Goal: Transaction & Acquisition: Purchase product/service

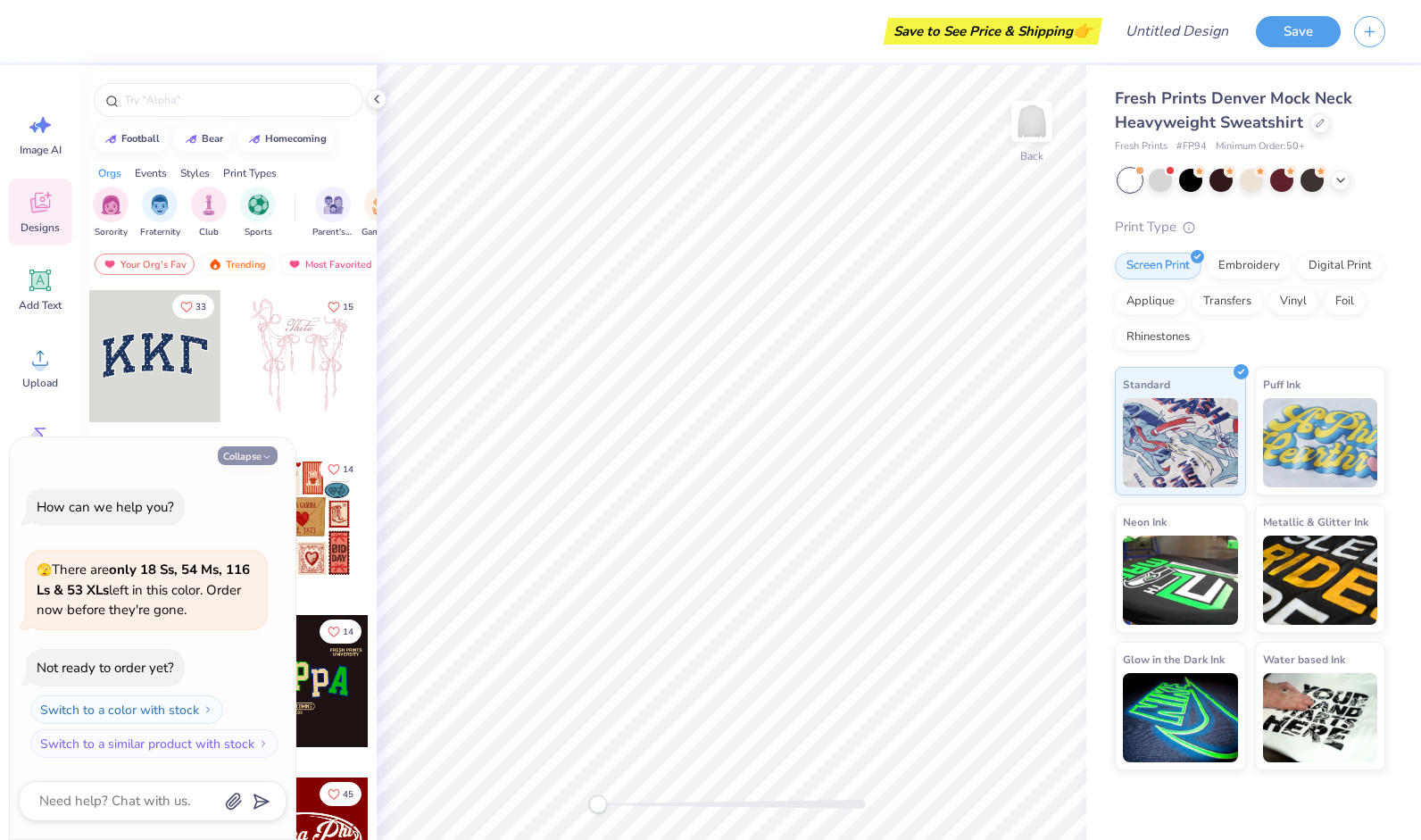
click at [275, 451] on button "Collapse" at bounding box center [248, 456] width 60 height 19
type textarea "x"
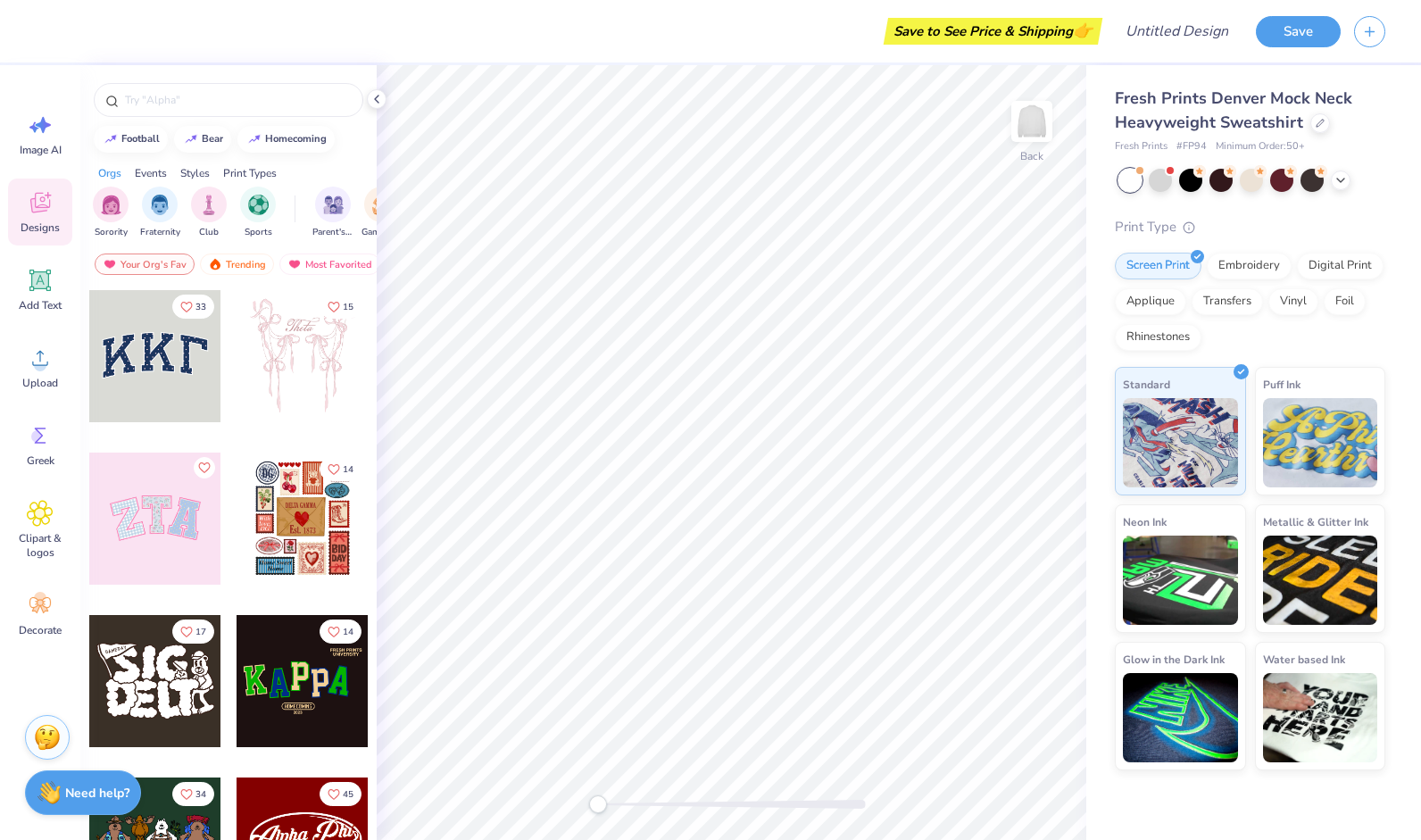
click at [139, 335] on div at bounding box center [155, 356] width 132 height 132
click at [34, 432] on circle at bounding box center [37, 436] width 12 height 12
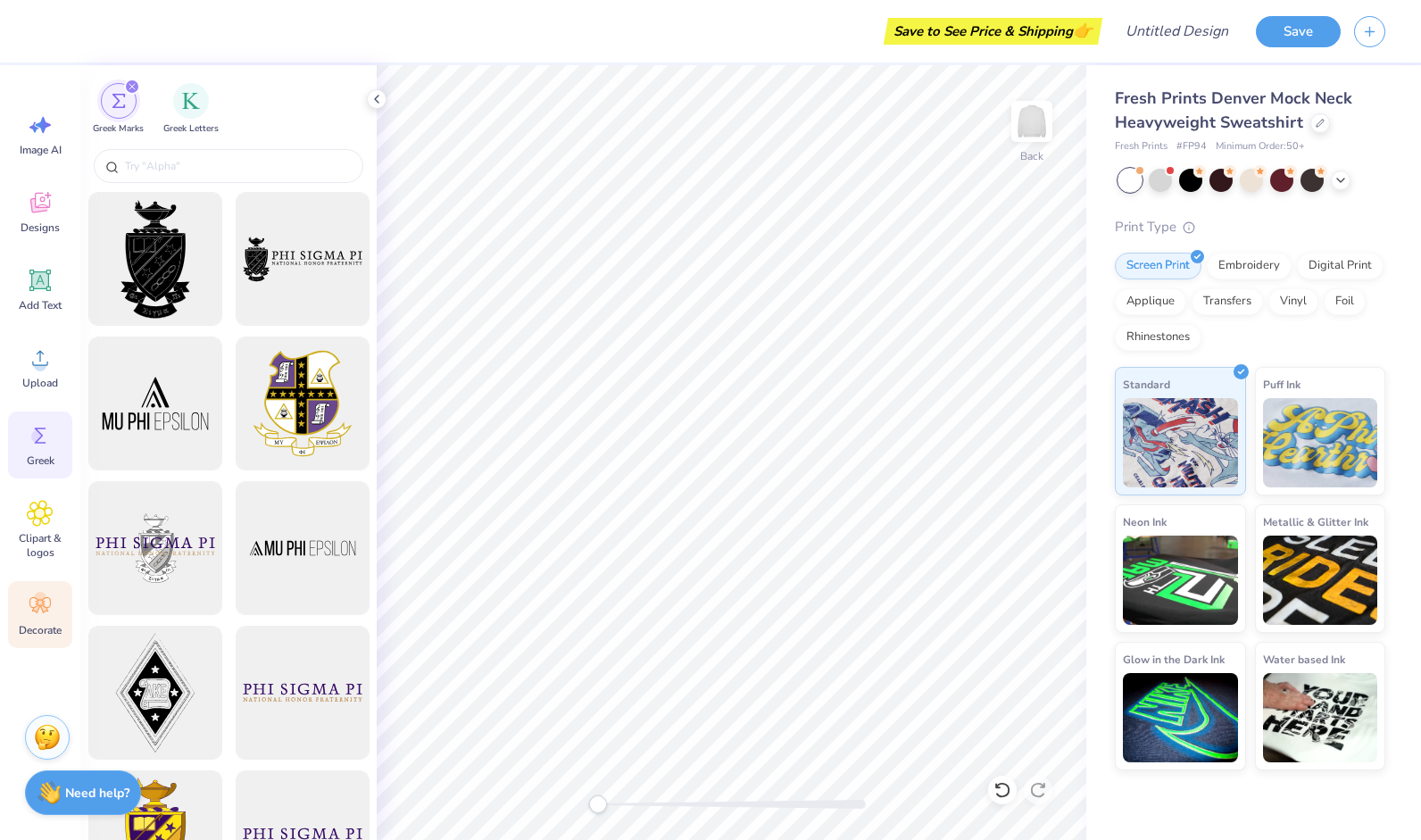
click at [39, 606] on icon at bounding box center [40, 605] width 21 height 16
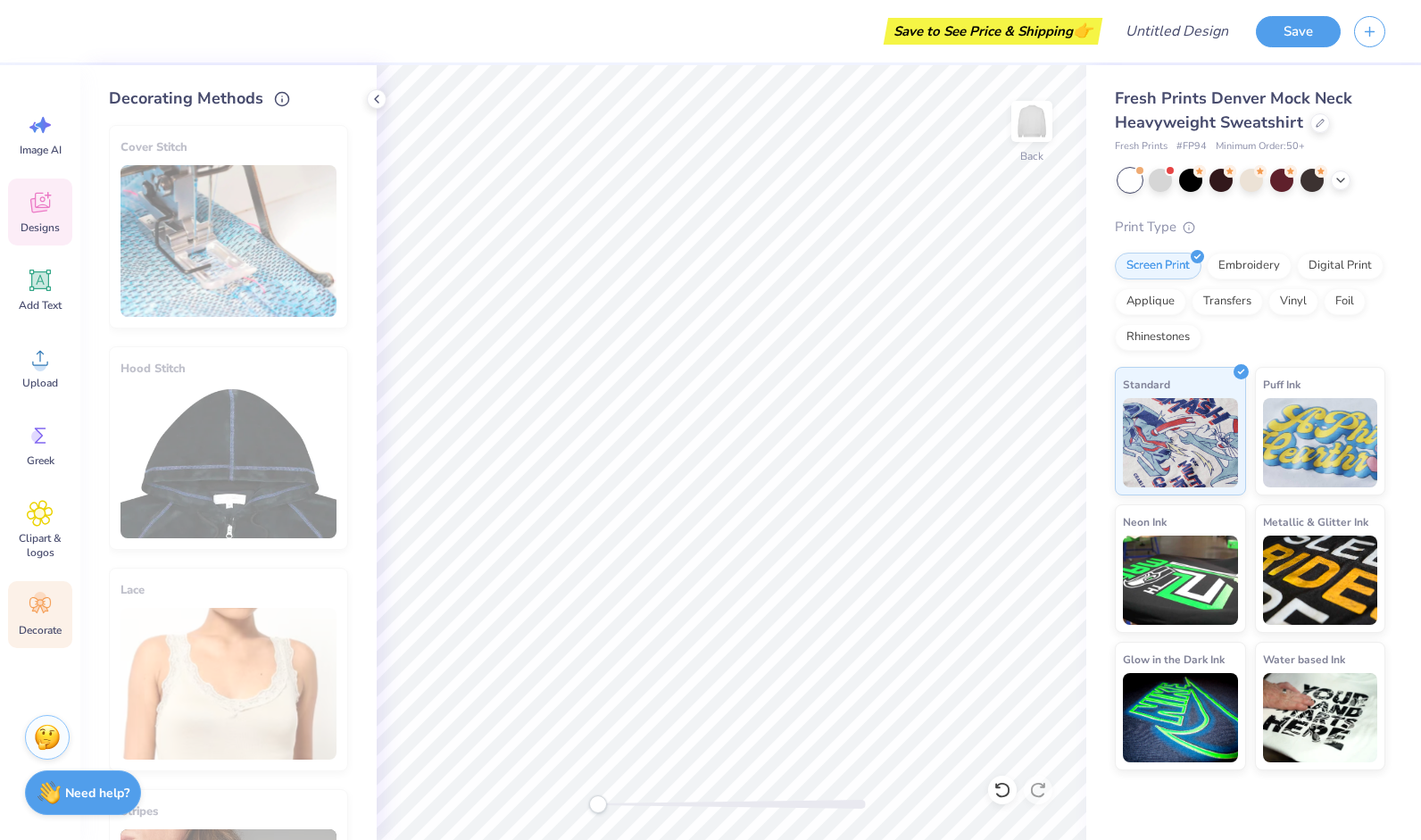
click at [47, 199] on icon at bounding box center [40, 203] width 27 height 27
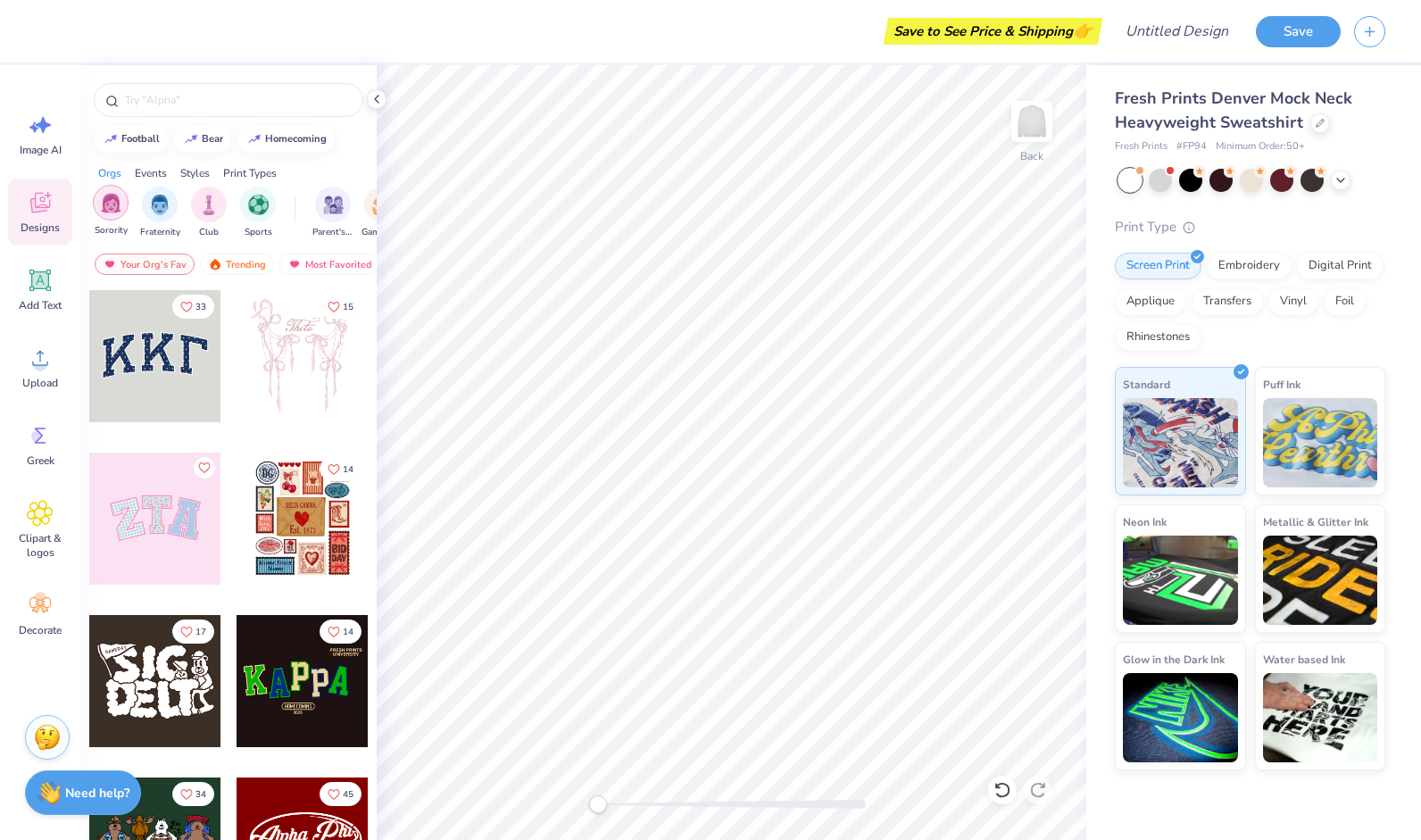
click at [104, 209] on img "filter for Sorority" at bounding box center [111, 203] width 21 height 21
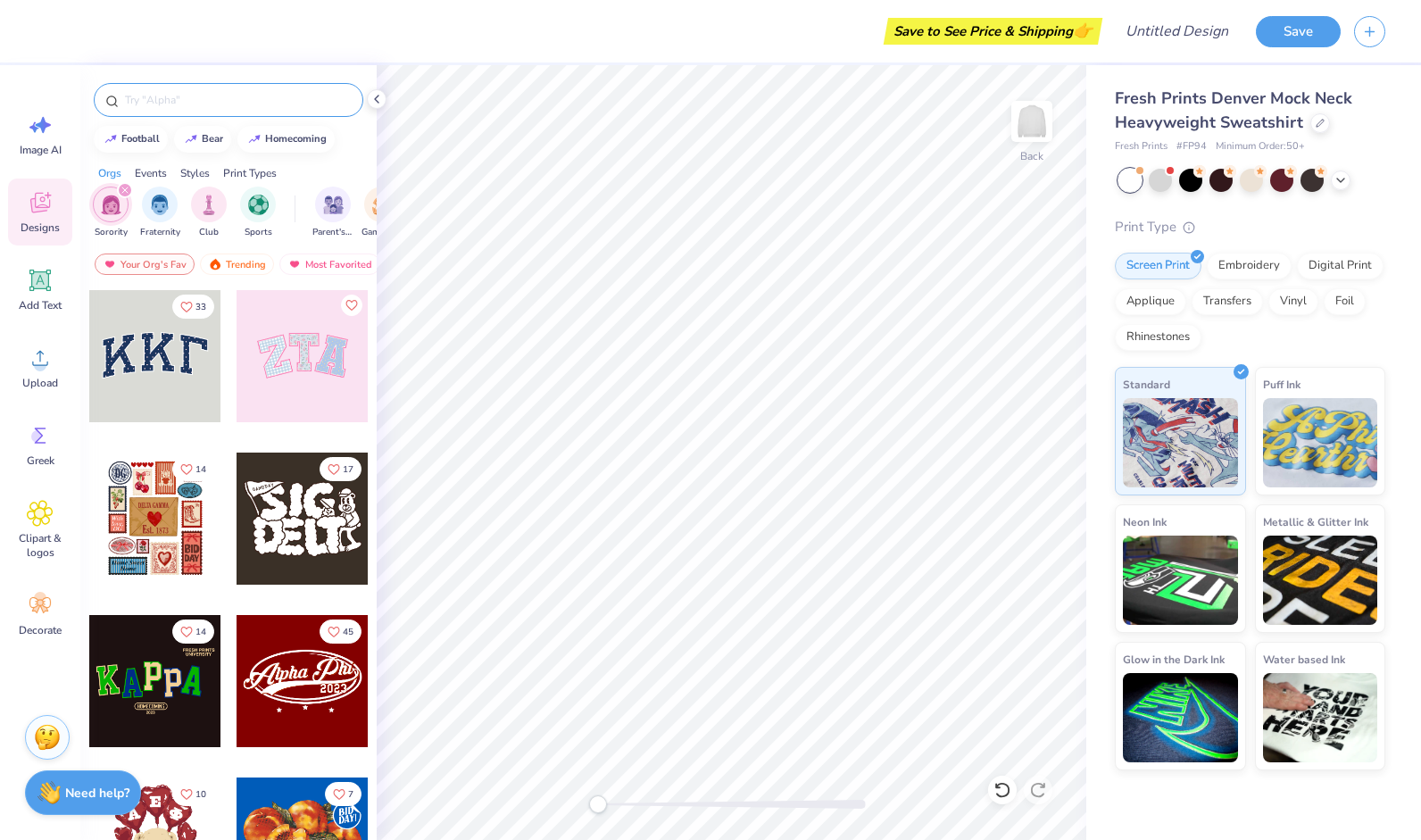
click at [198, 96] on input "text" at bounding box center [237, 100] width 229 height 18
type input "alpha chi omega"
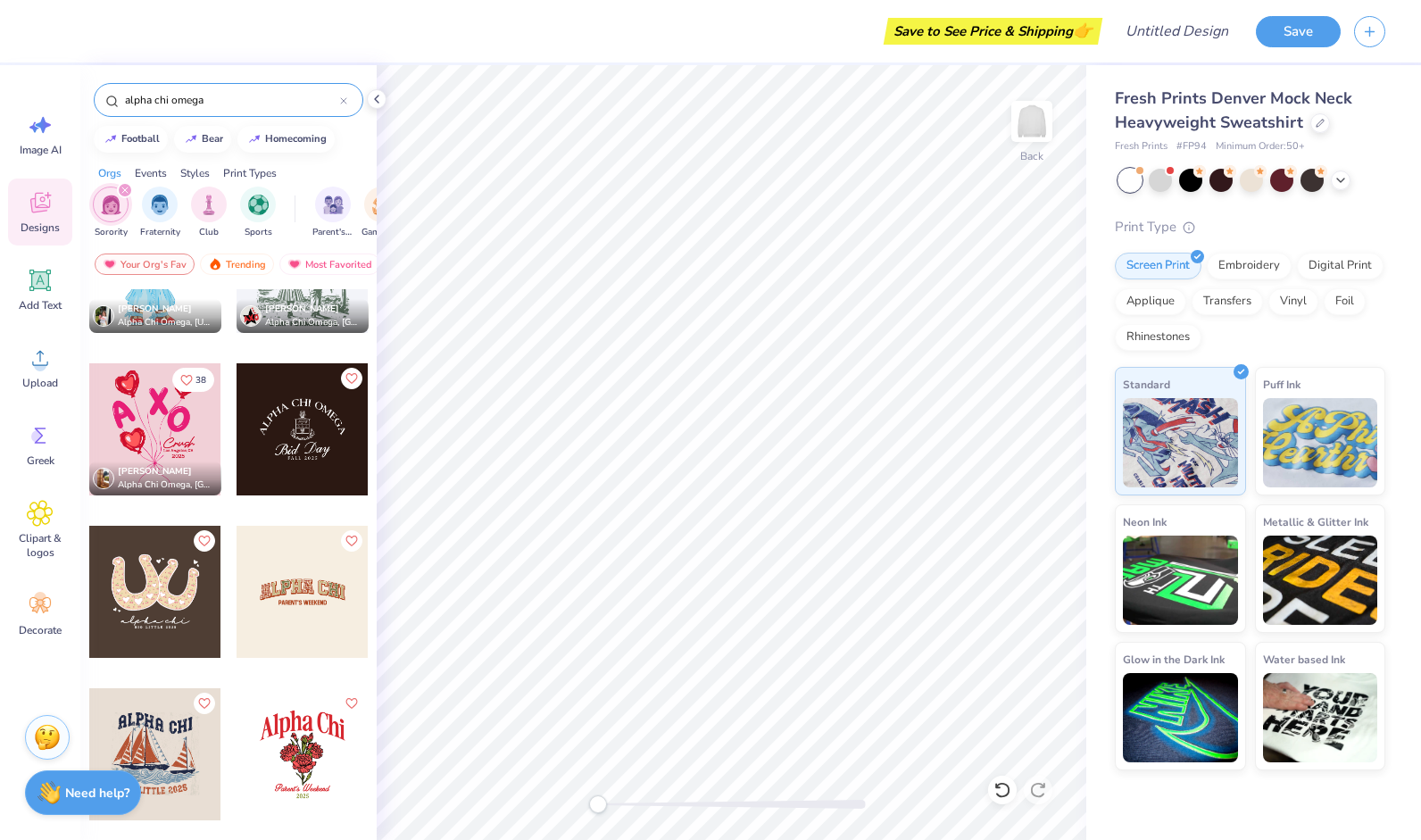
scroll to position [6912, 0]
click at [32, 275] on icon at bounding box center [41, 281] width 17 height 17
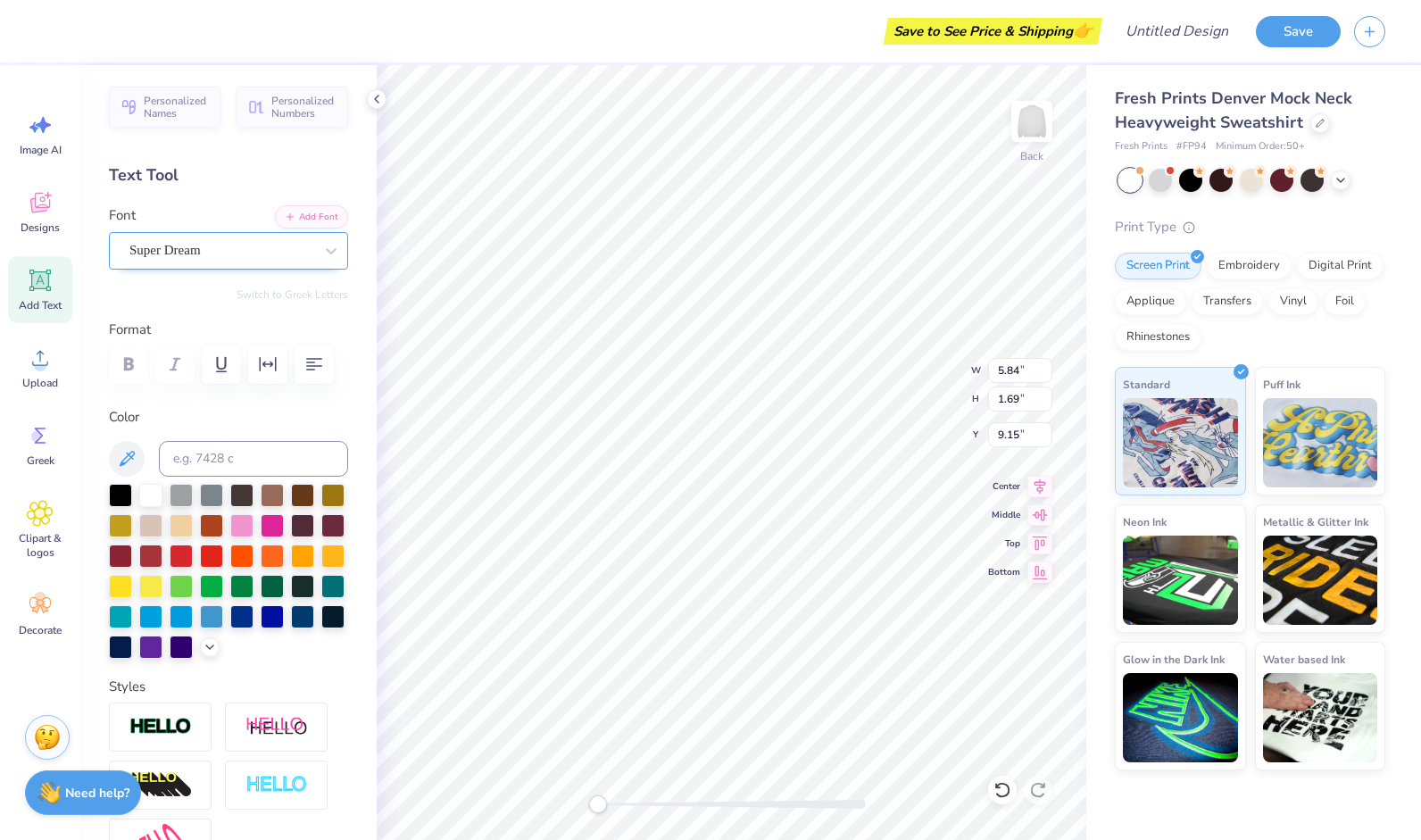
click at [230, 258] on div "Super Dream" at bounding box center [221, 250] width 188 height 28
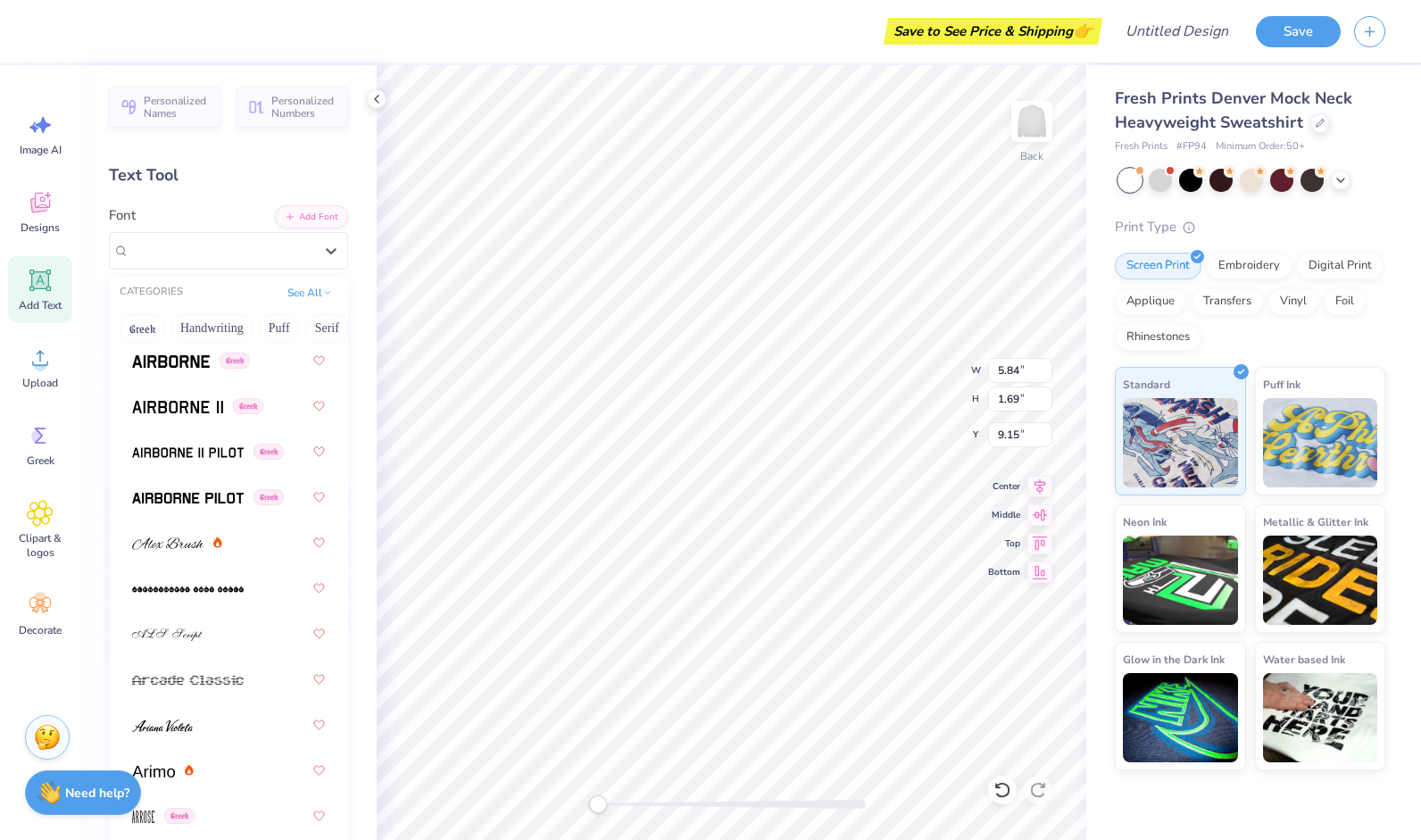
scroll to position [449, 0]
click at [258, 191] on div "Personalized Names Personalized Numbers Text Tool Add Font Font option Airborne…" at bounding box center [228, 452] width 296 height 775
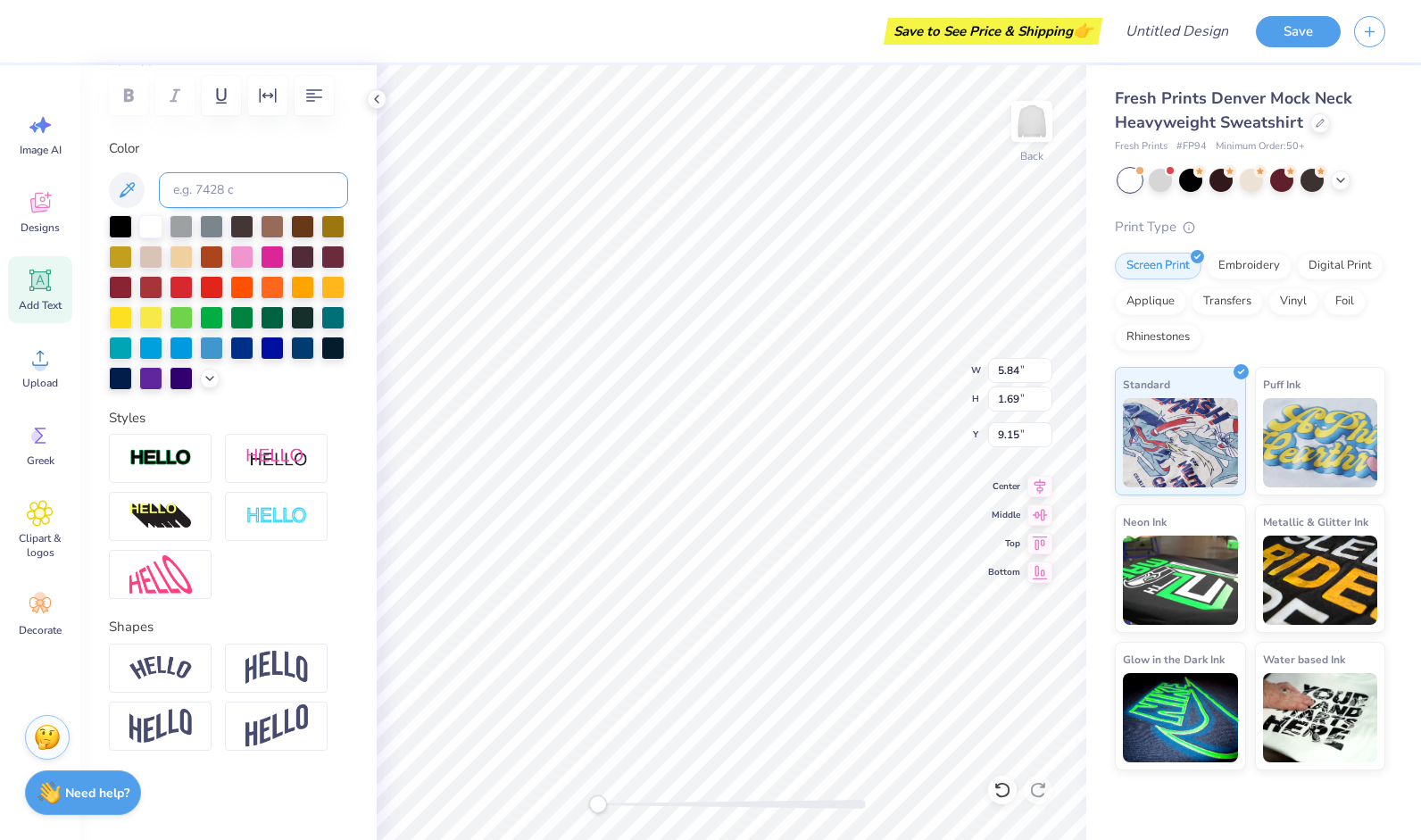
scroll to position [297, 0]
click at [1247, 264] on div "Embroidery" at bounding box center [1249, 263] width 85 height 27
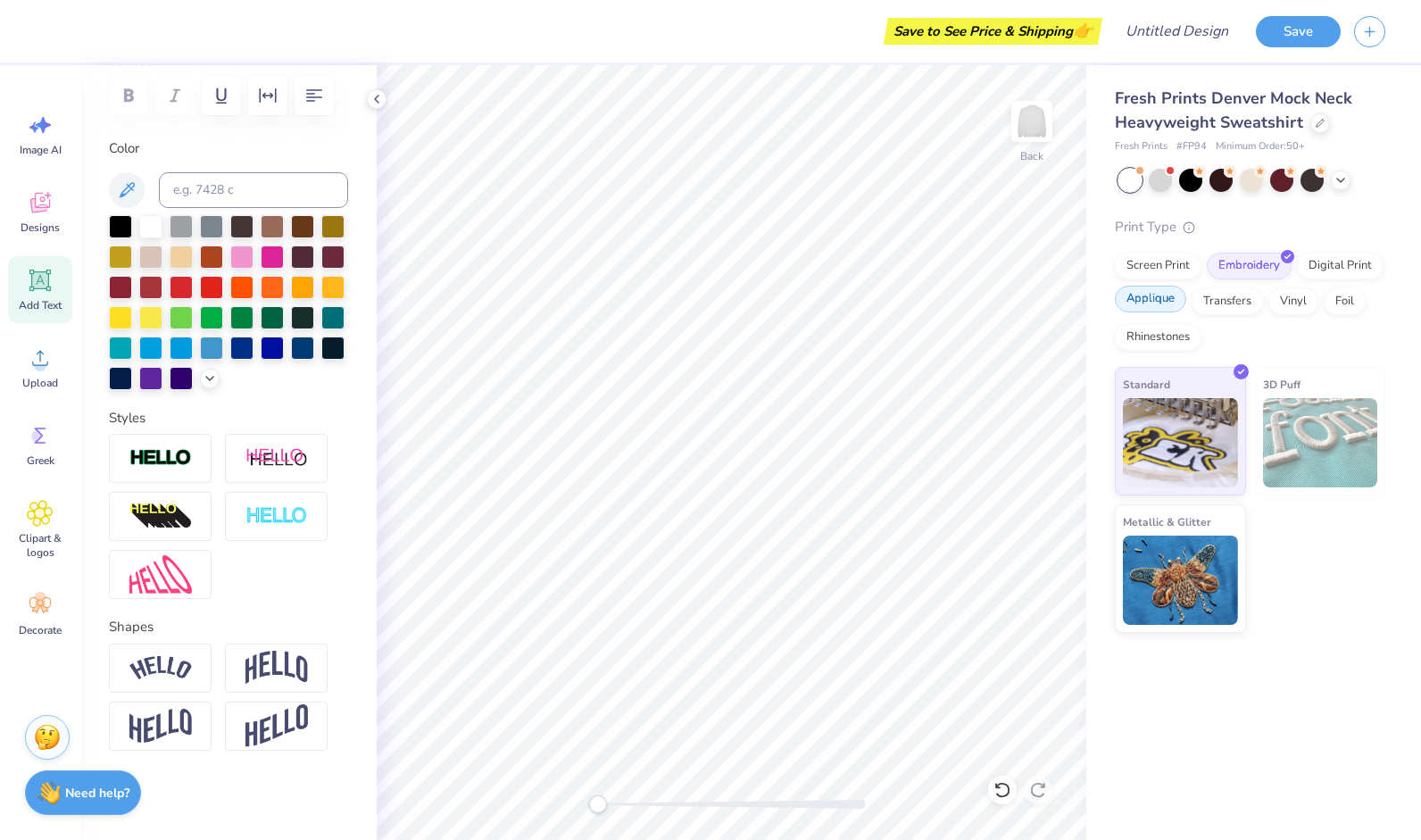
click at [1164, 302] on div "Applique" at bounding box center [1151, 299] width 71 height 27
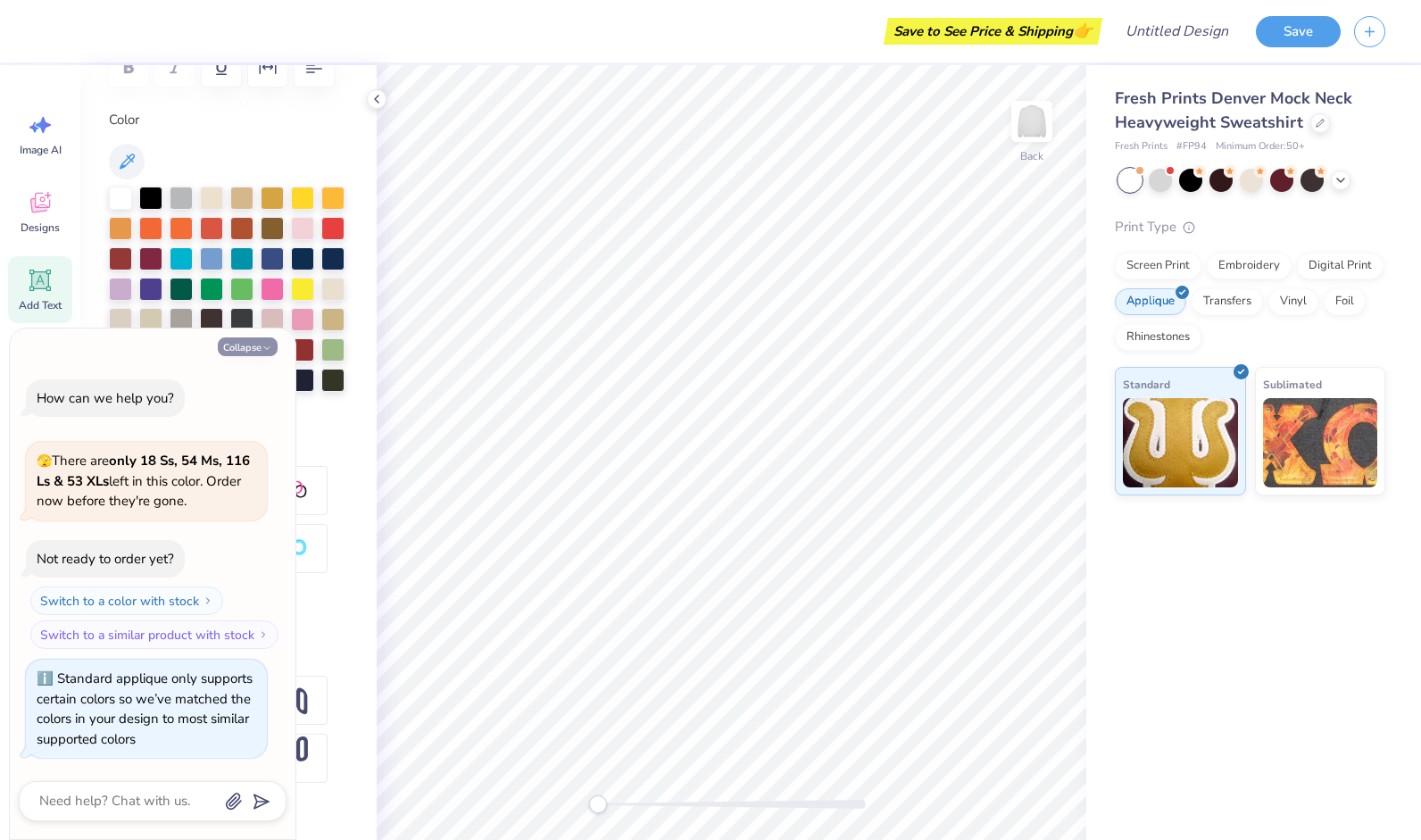
click at [245, 351] on button "Collapse" at bounding box center [248, 347] width 60 height 19
type textarea "x"
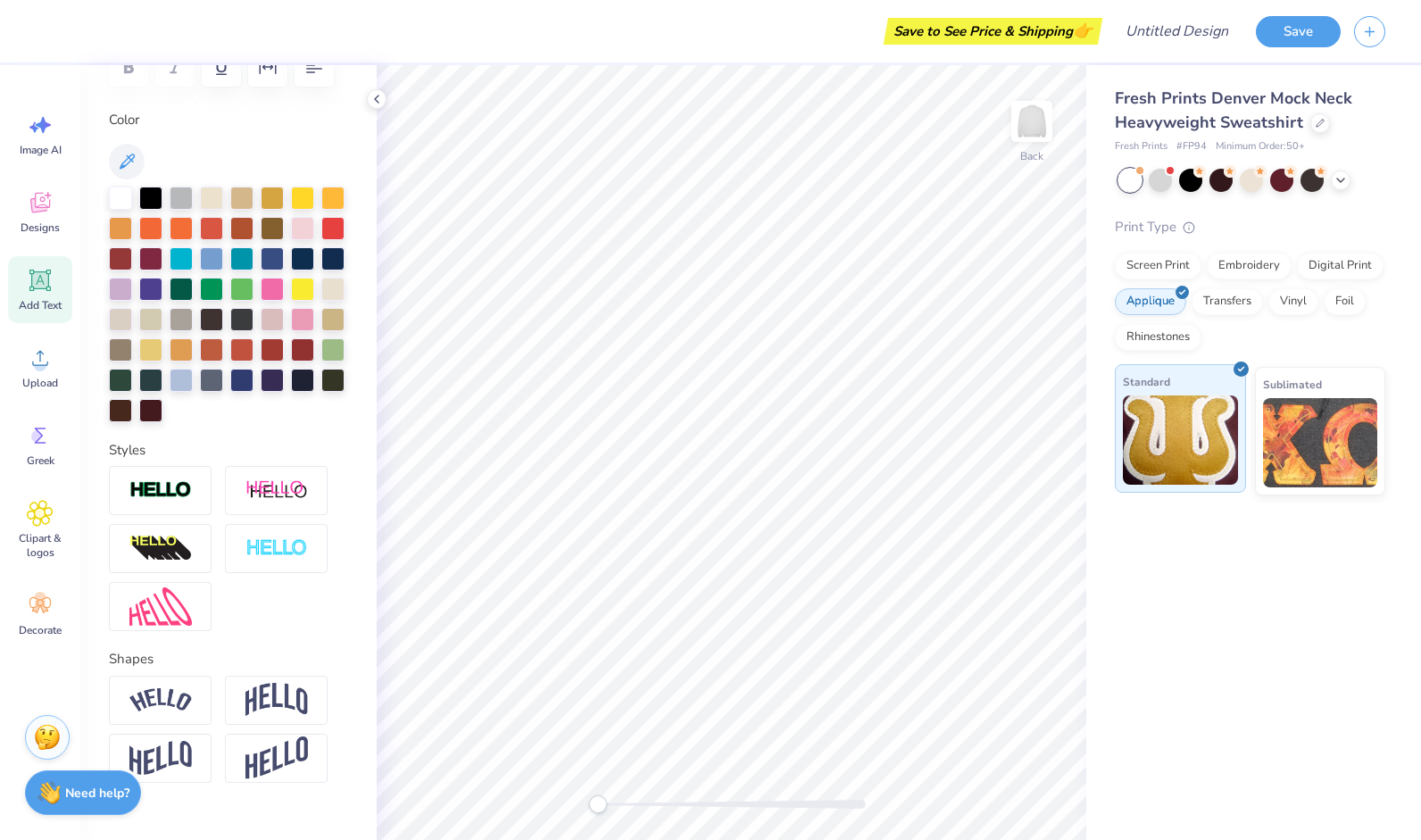
click at [1155, 450] on img at bounding box center [1180, 440] width 115 height 90
click at [49, 202] on icon at bounding box center [40, 203] width 27 height 27
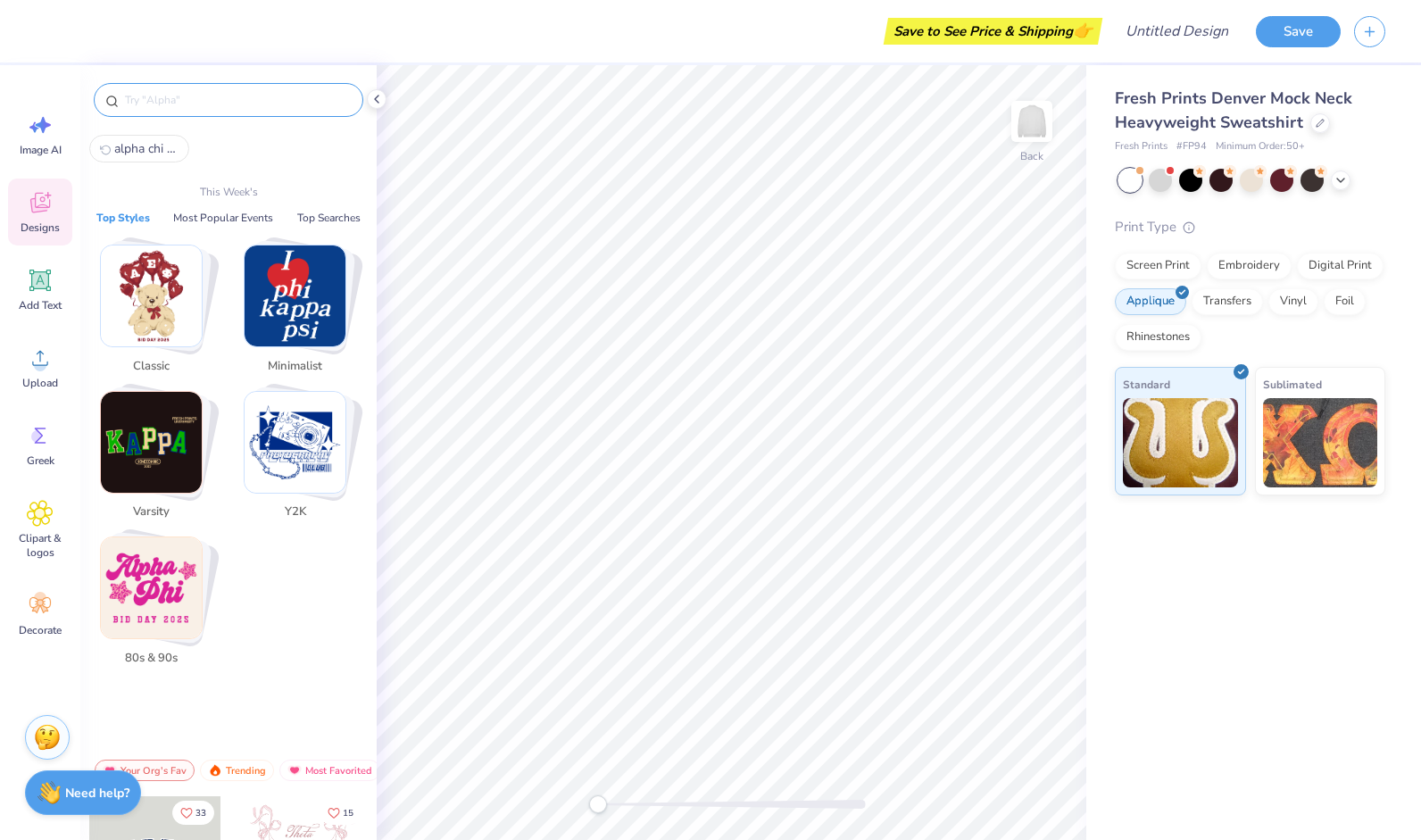
click at [140, 98] on input "text" at bounding box center [237, 100] width 229 height 18
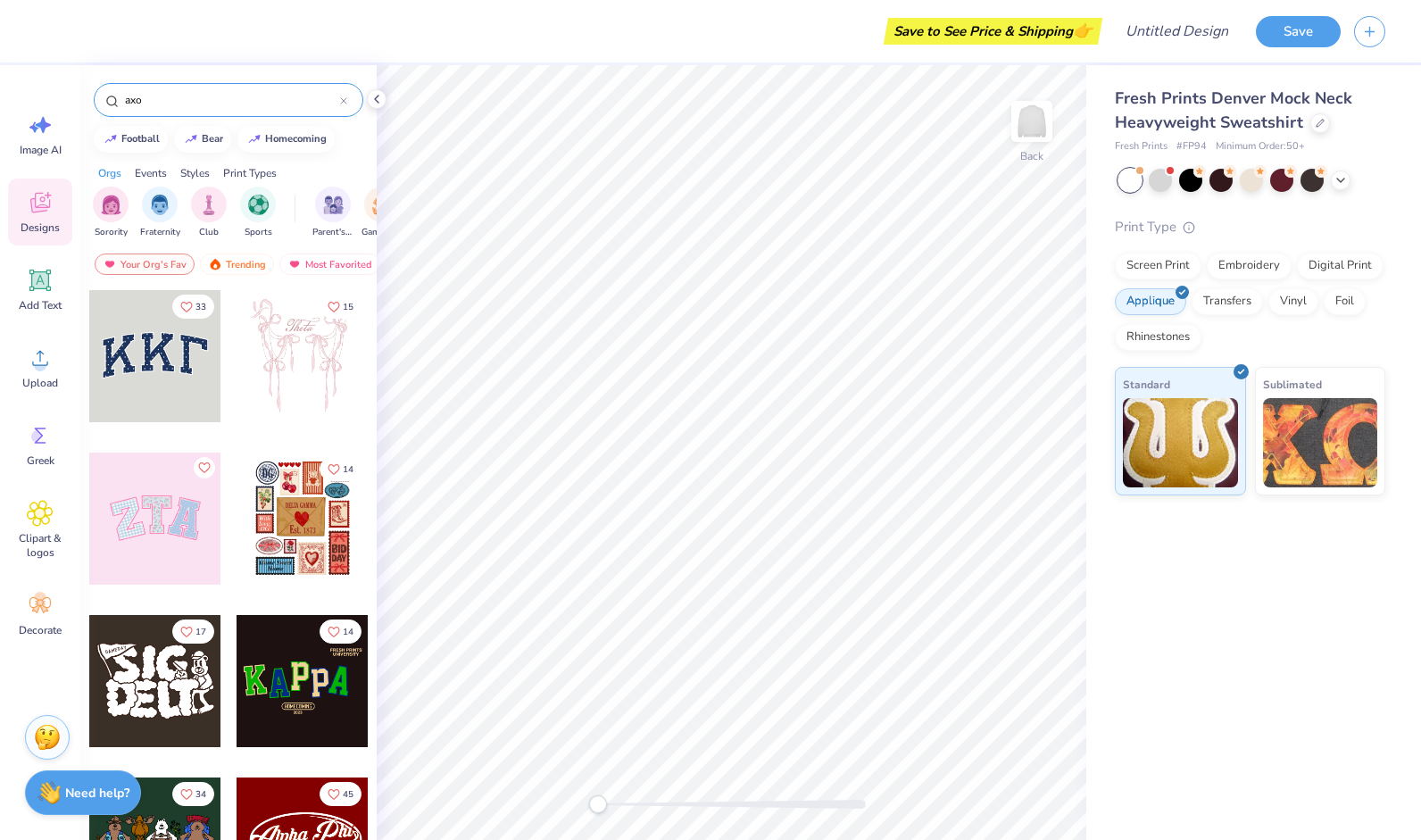
type input "axo"
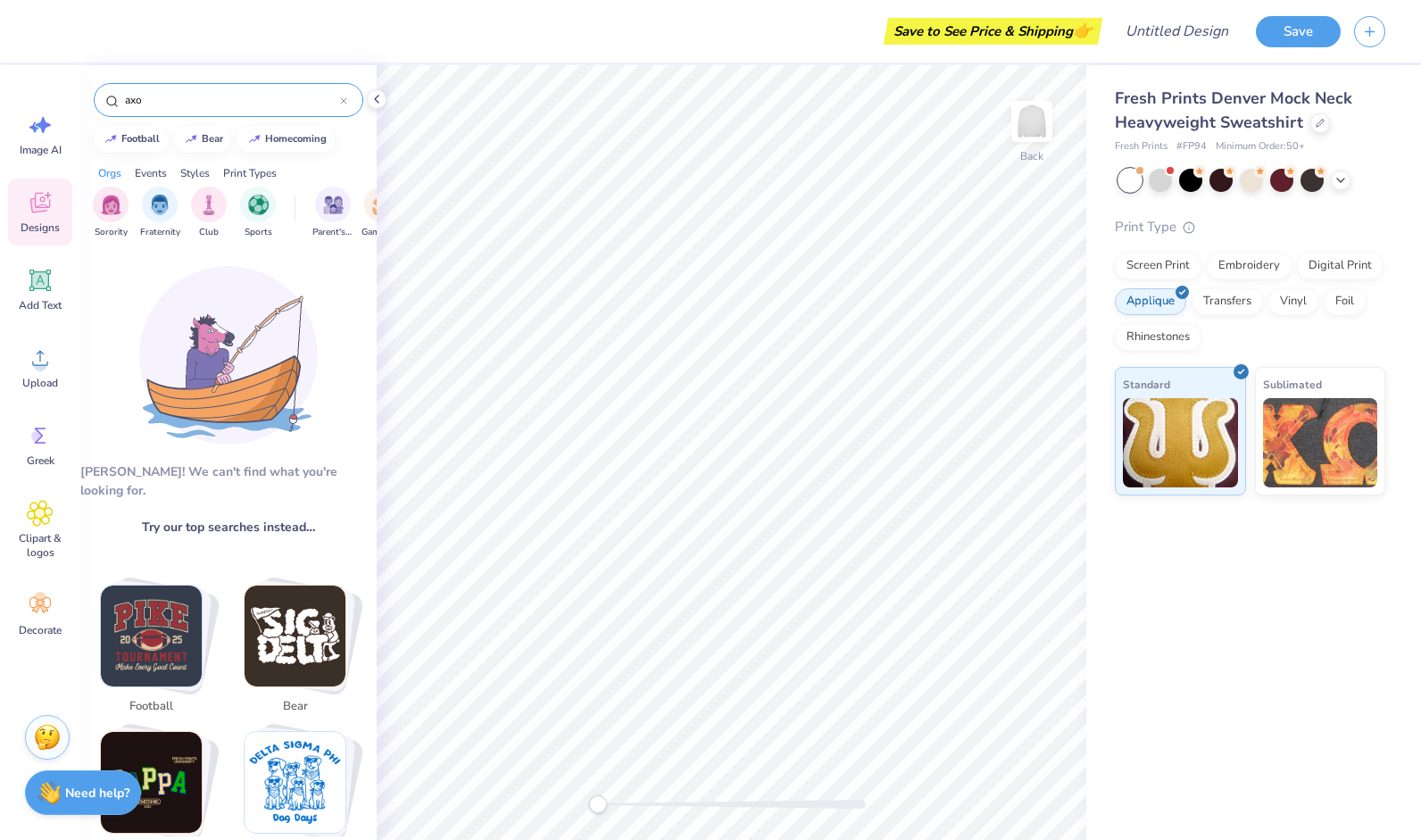
drag, startPoint x: 162, startPoint y: 90, endPoint x: 120, endPoint y: 88, distance: 42.0
click at [120, 88] on div "axo" at bounding box center [228, 100] width 270 height 34
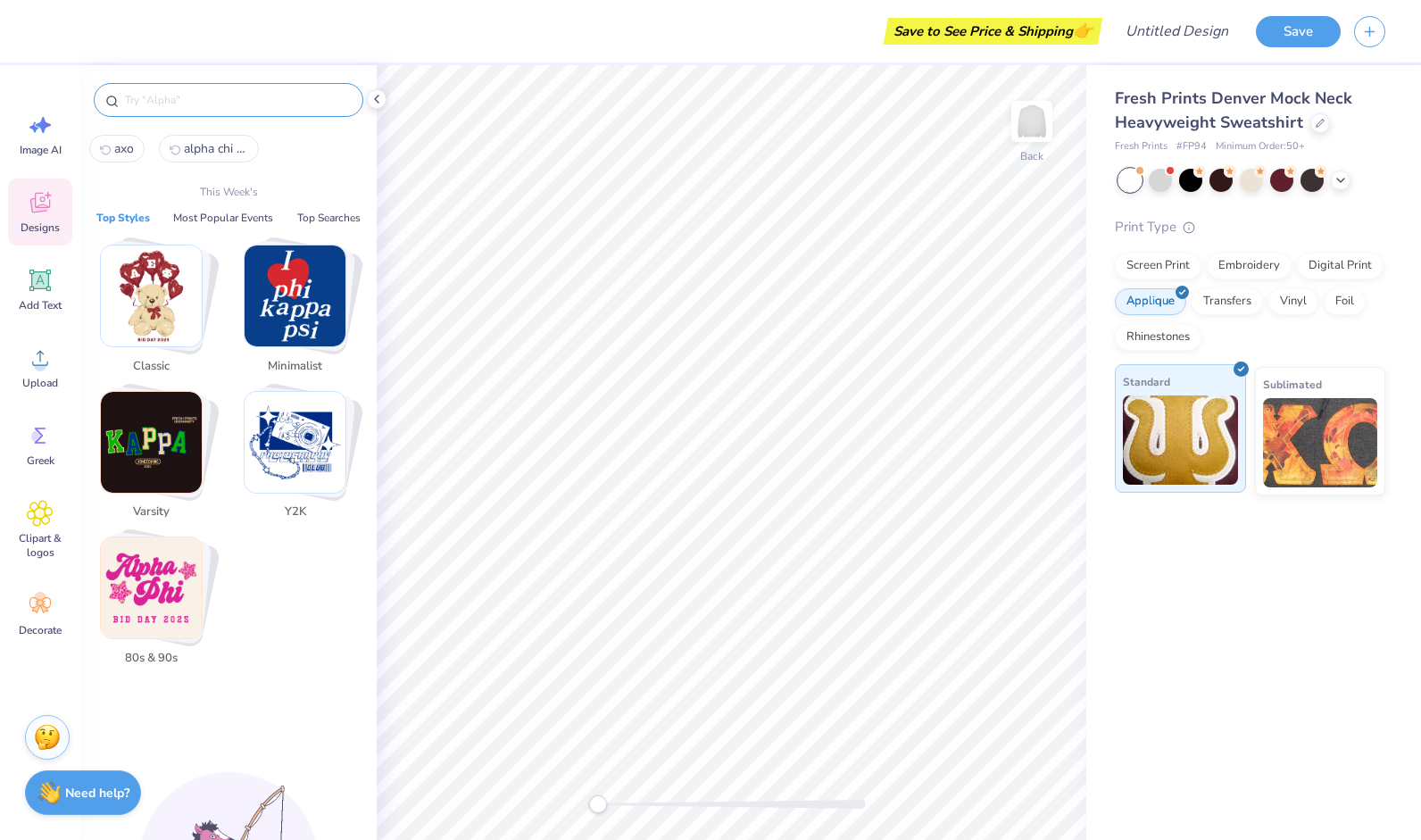
click at [1165, 426] on img at bounding box center [1180, 440] width 115 height 90
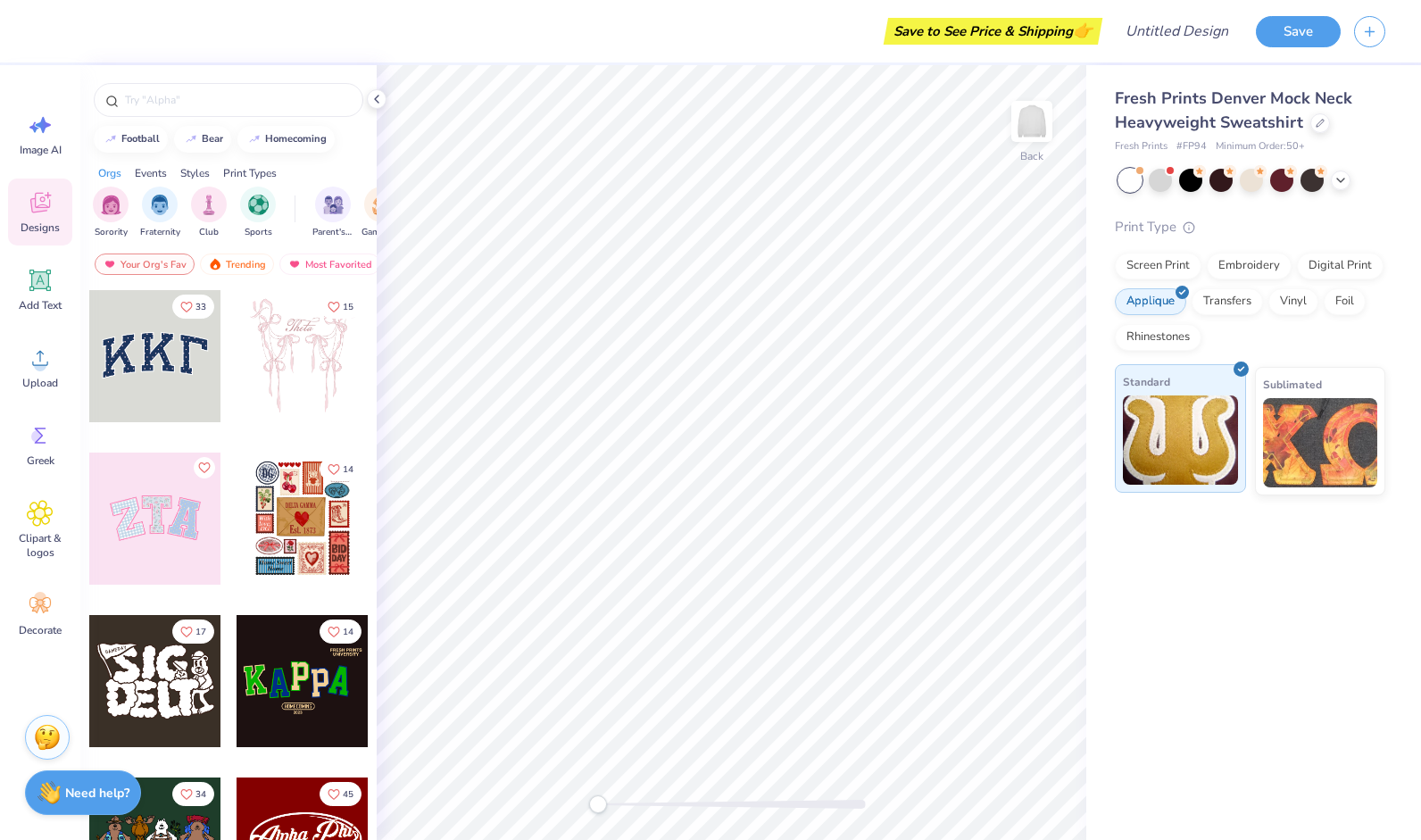
click at [1165, 426] on img at bounding box center [1180, 440] width 115 height 90
click at [55, 284] on div "Add Text" at bounding box center [39, 290] width 64 height 67
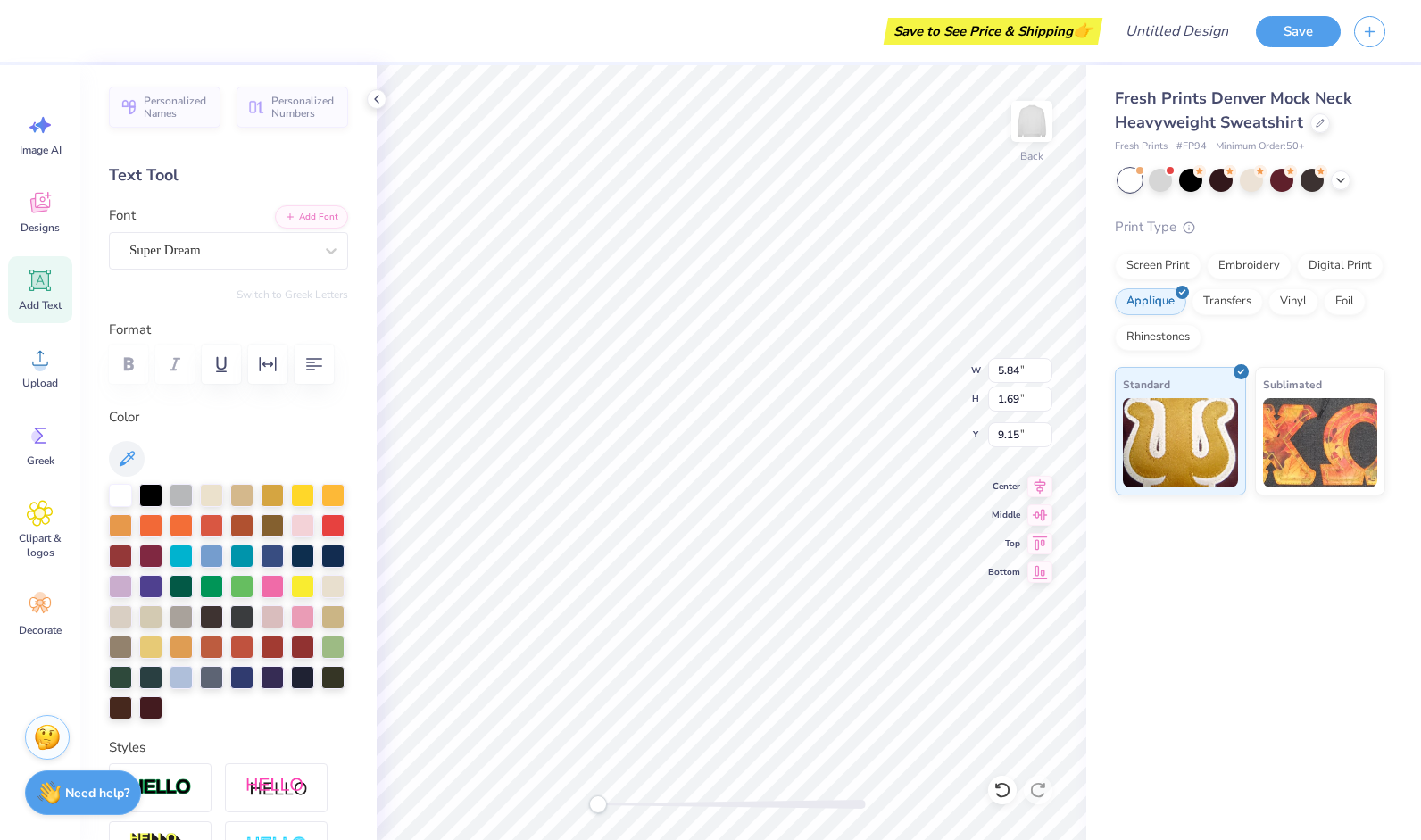
scroll to position [14, 4]
click at [1335, 400] on img at bounding box center [1320, 440] width 115 height 90
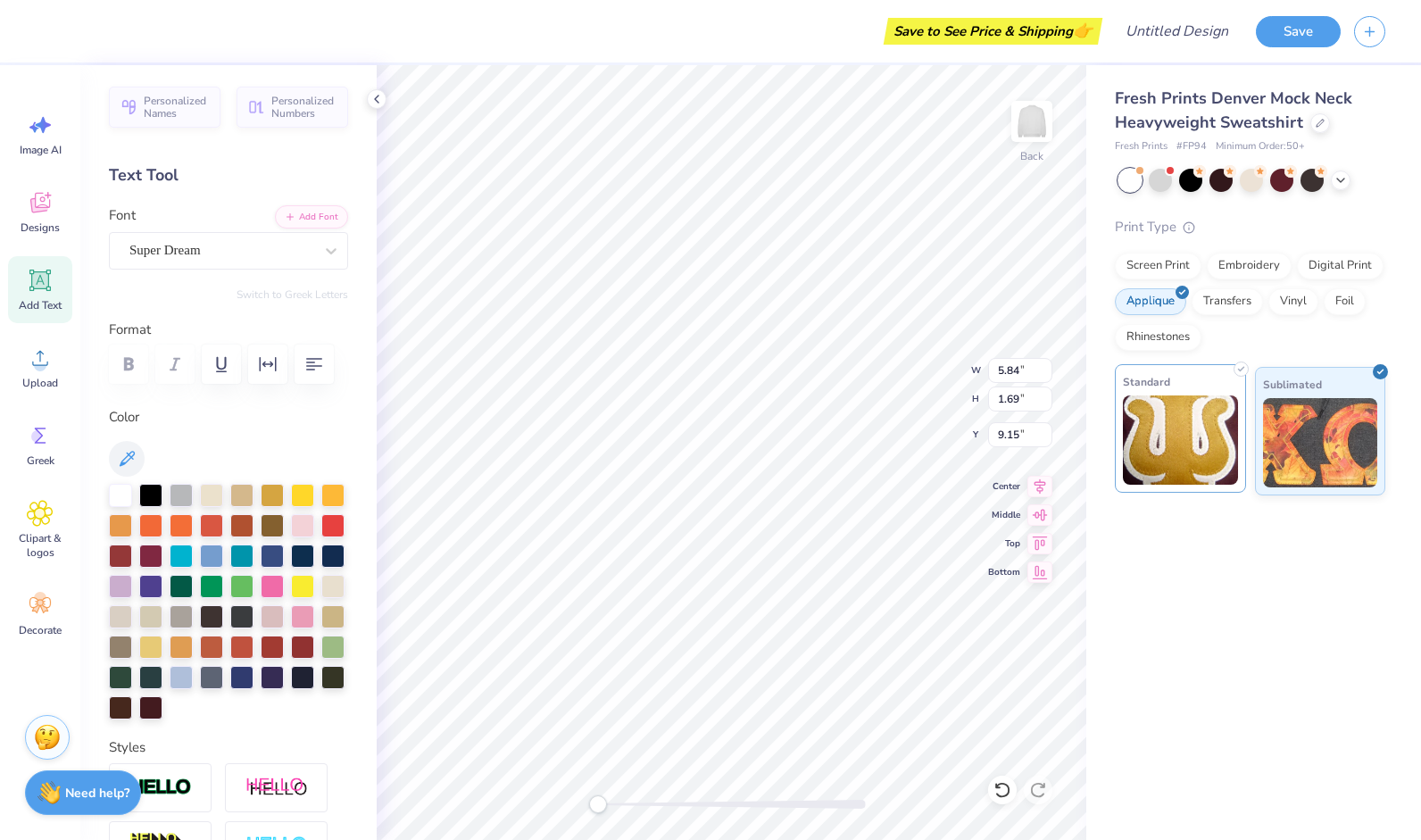
click at [1196, 421] on img at bounding box center [1180, 440] width 115 height 90
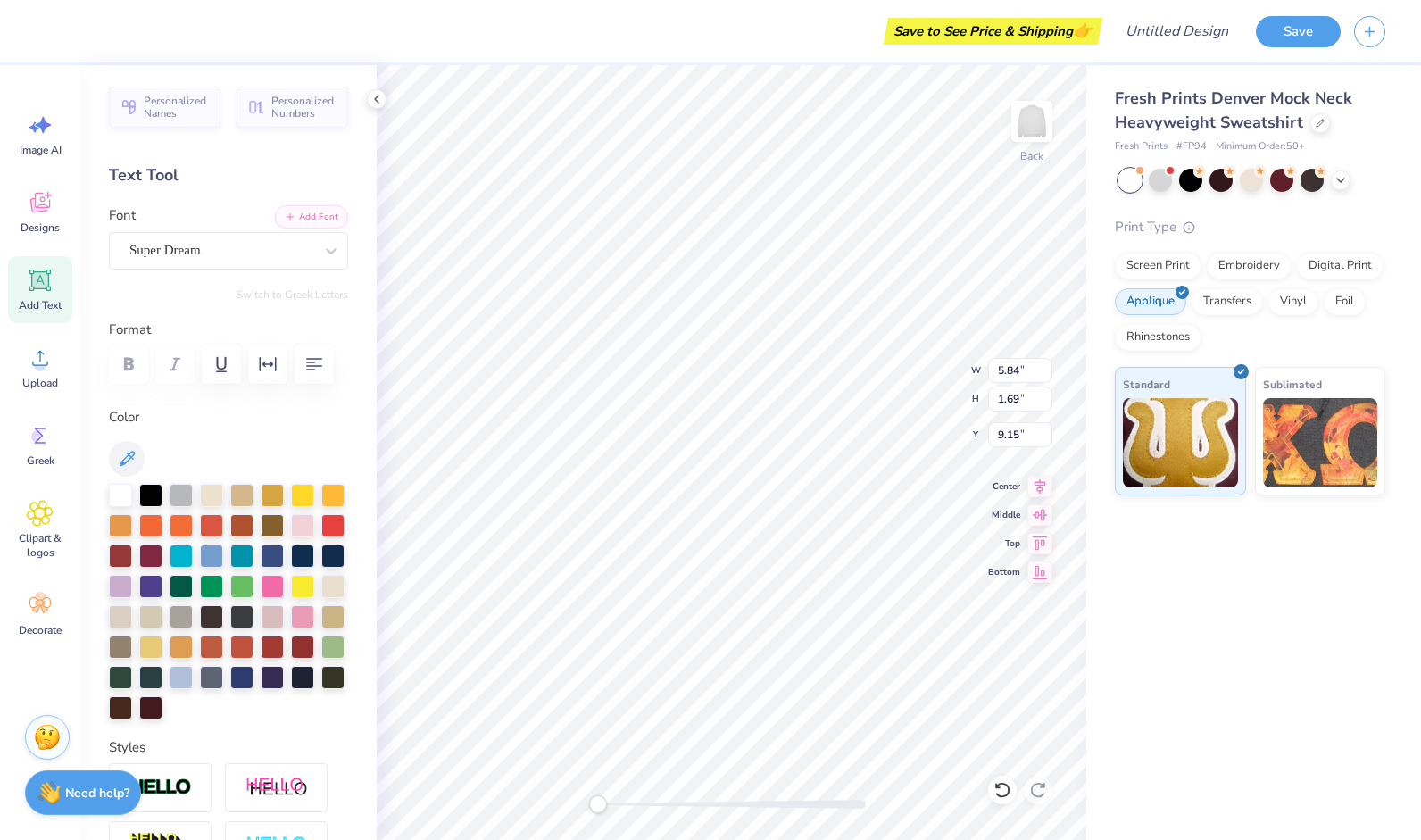
scroll to position [358, 0]
